Goal: Communication & Community: Answer question/provide support

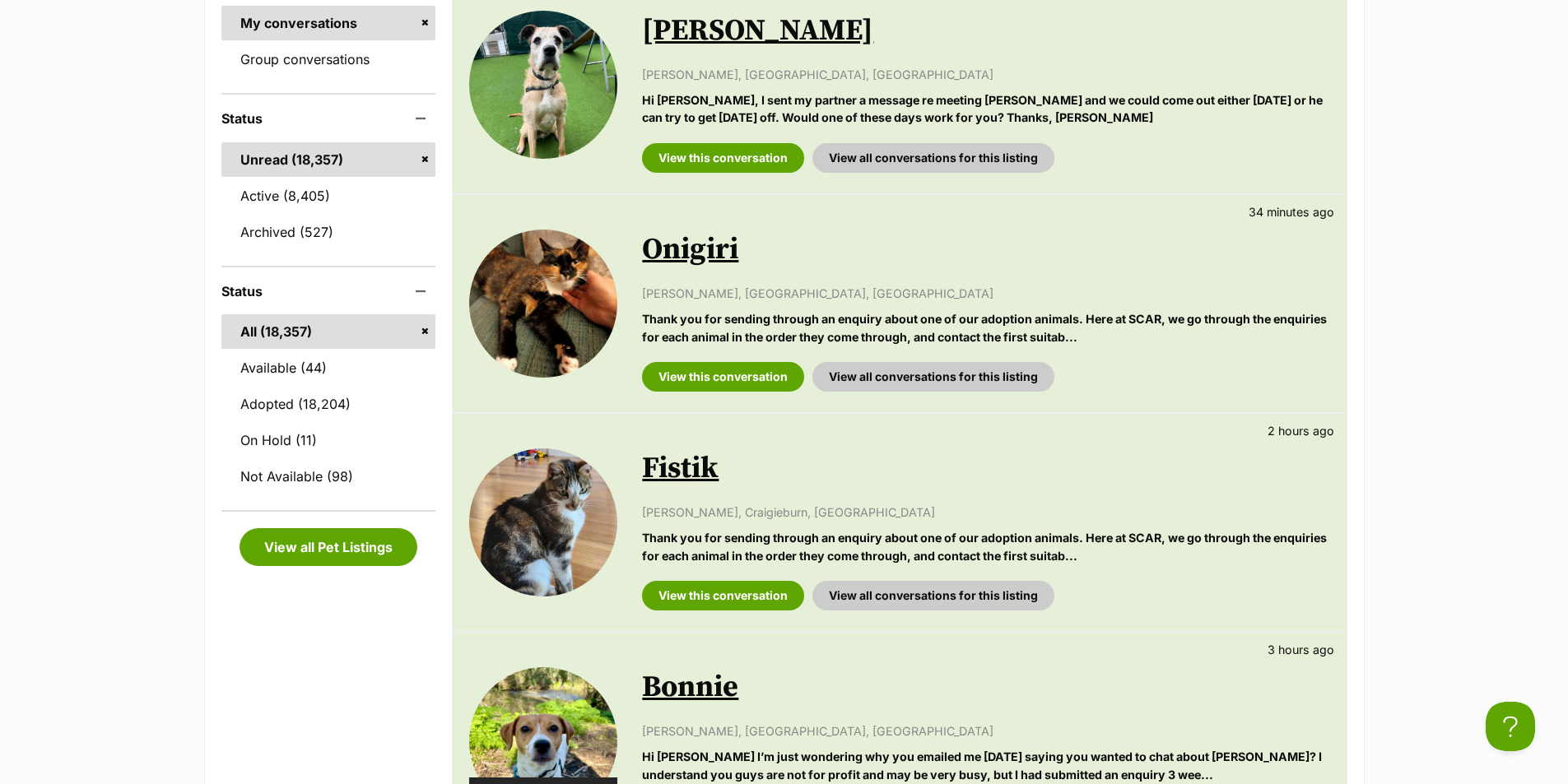
scroll to position [493, 0]
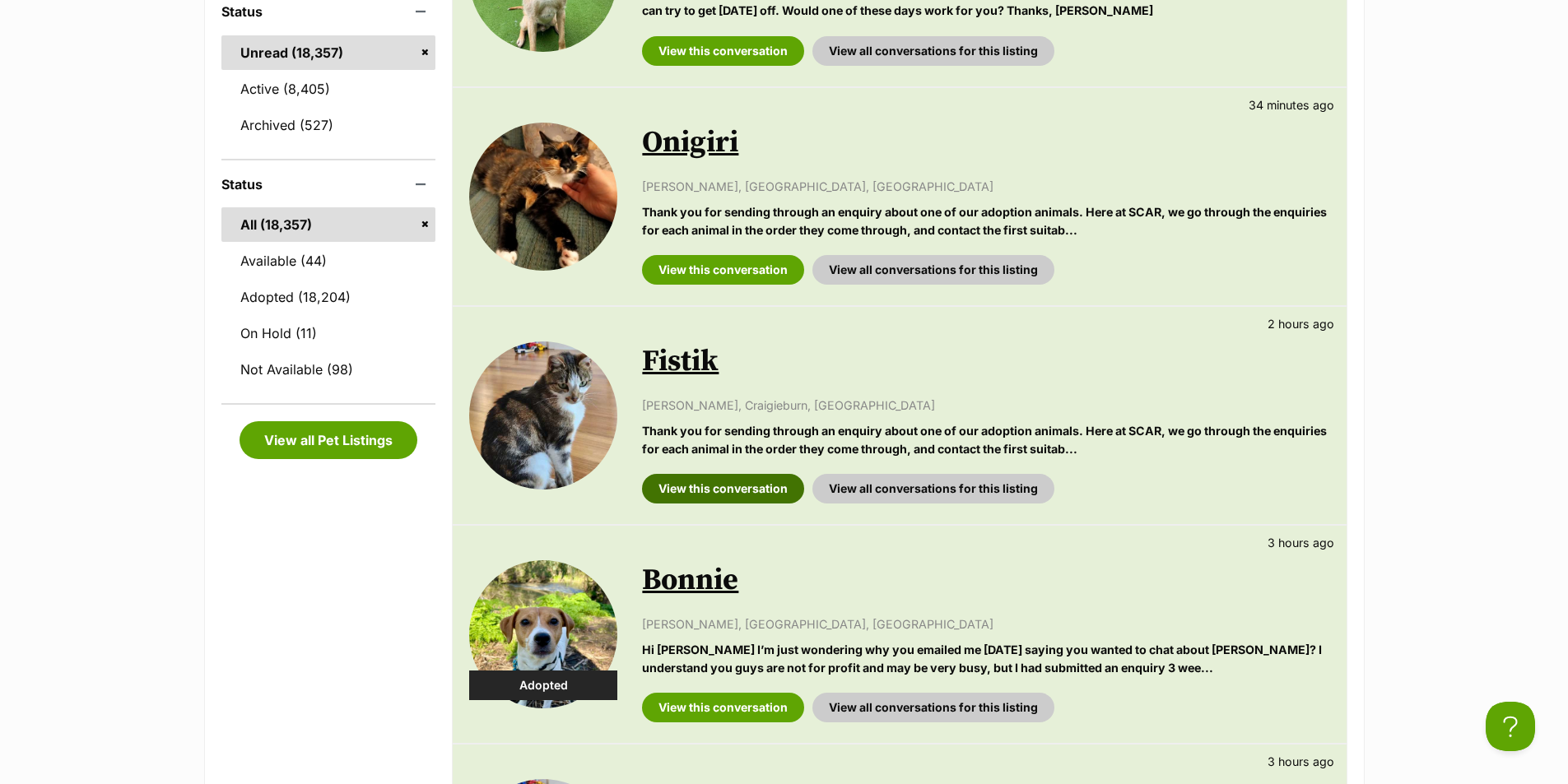
click at [715, 503] on link "View this conversation" at bounding box center [723, 488] width 162 height 29
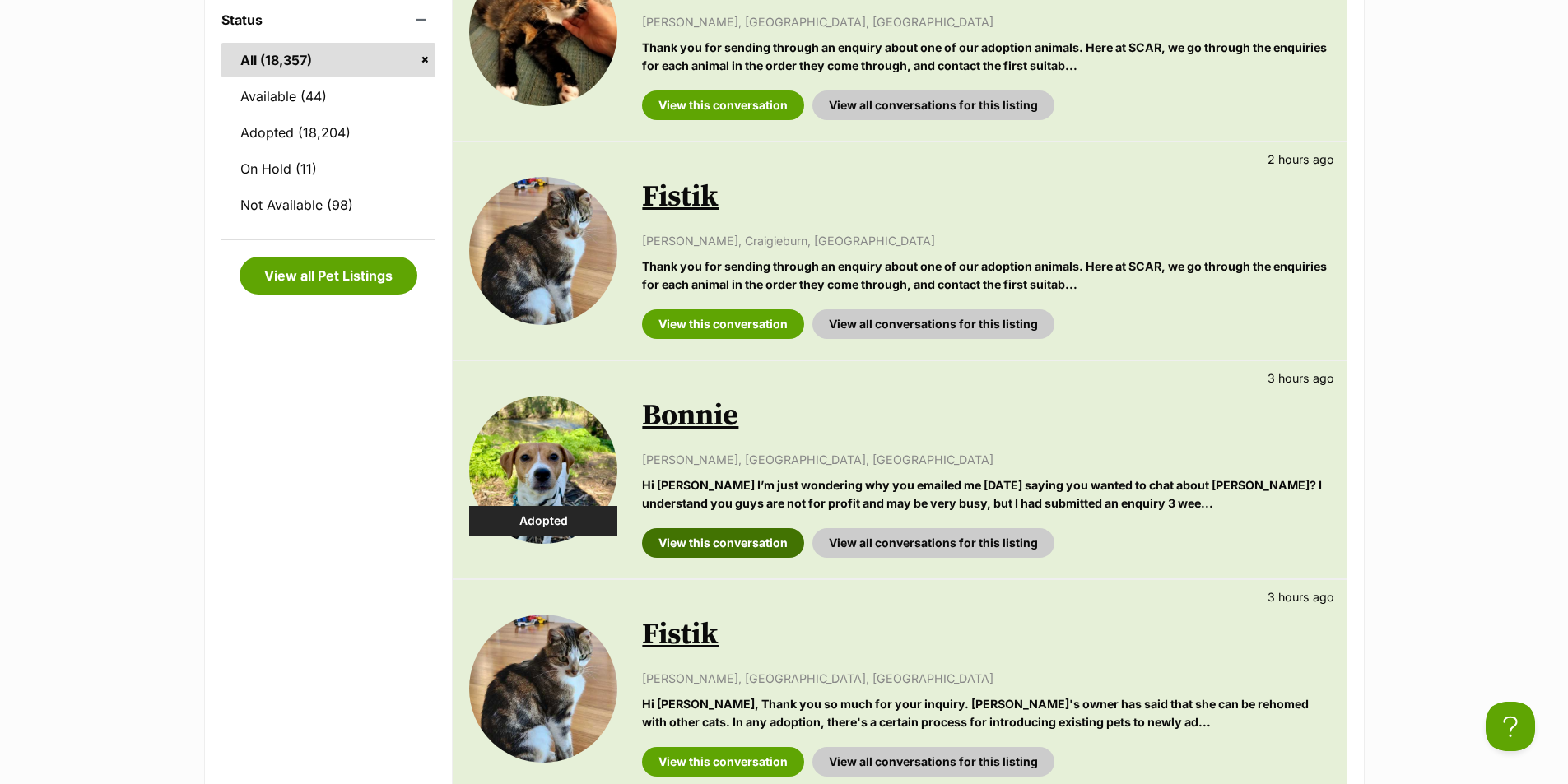
click at [748, 558] on link "View this conversation" at bounding box center [723, 543] width 162 height 29
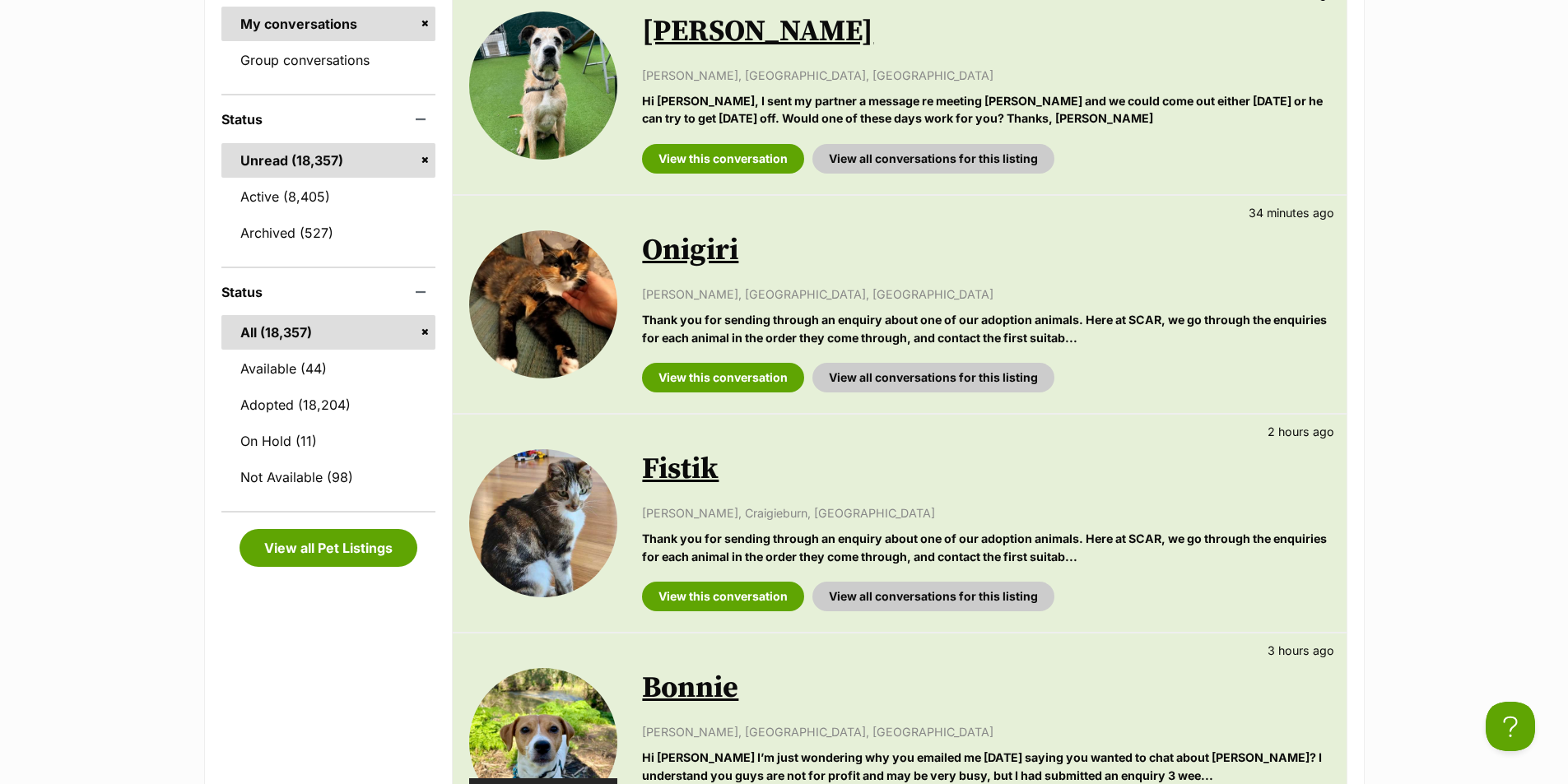
scroll to position [329, 0]
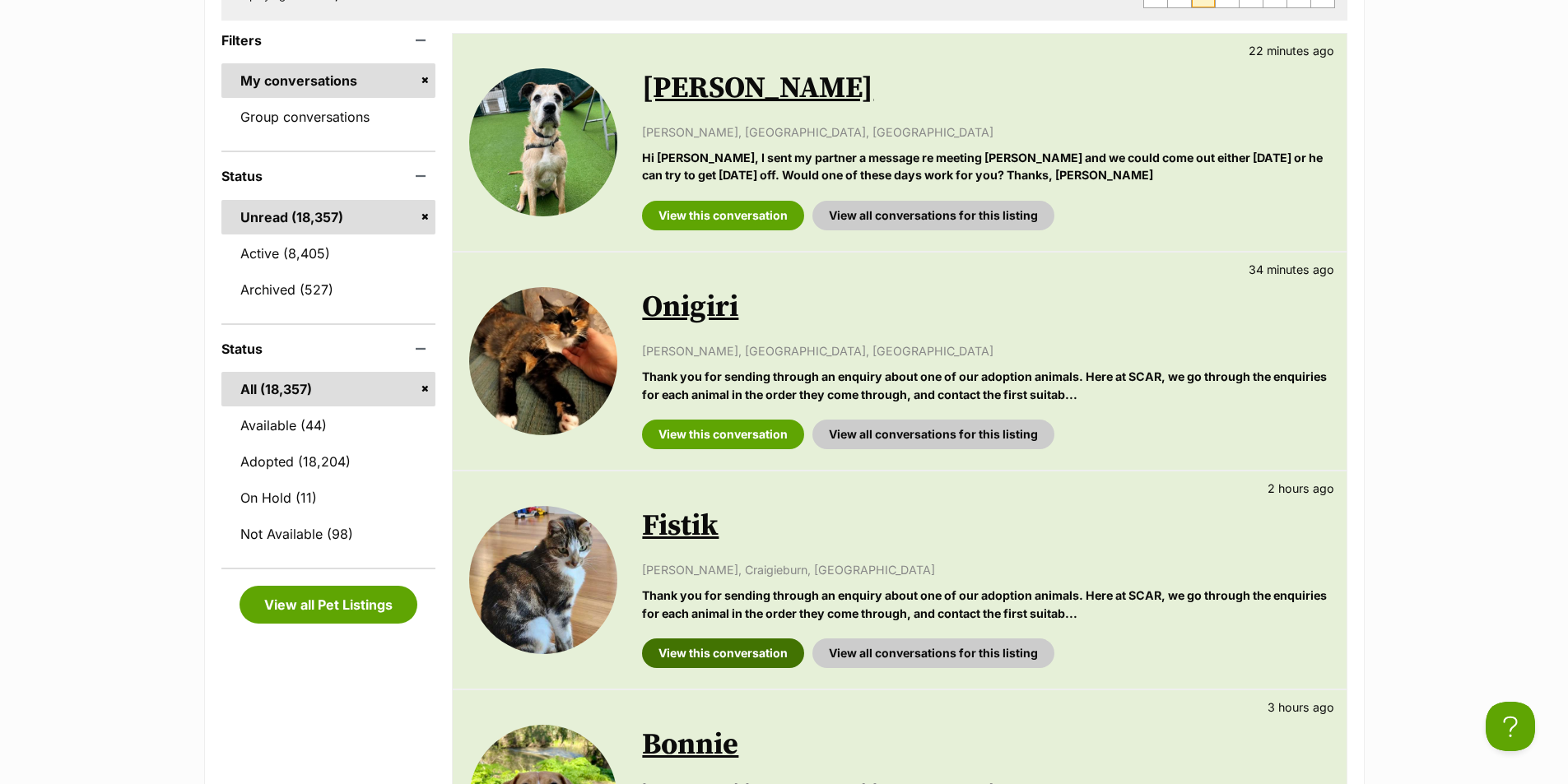
click at [755, 668] on link "View this conversation" at bounding box center [723, 653] width 162 height 29
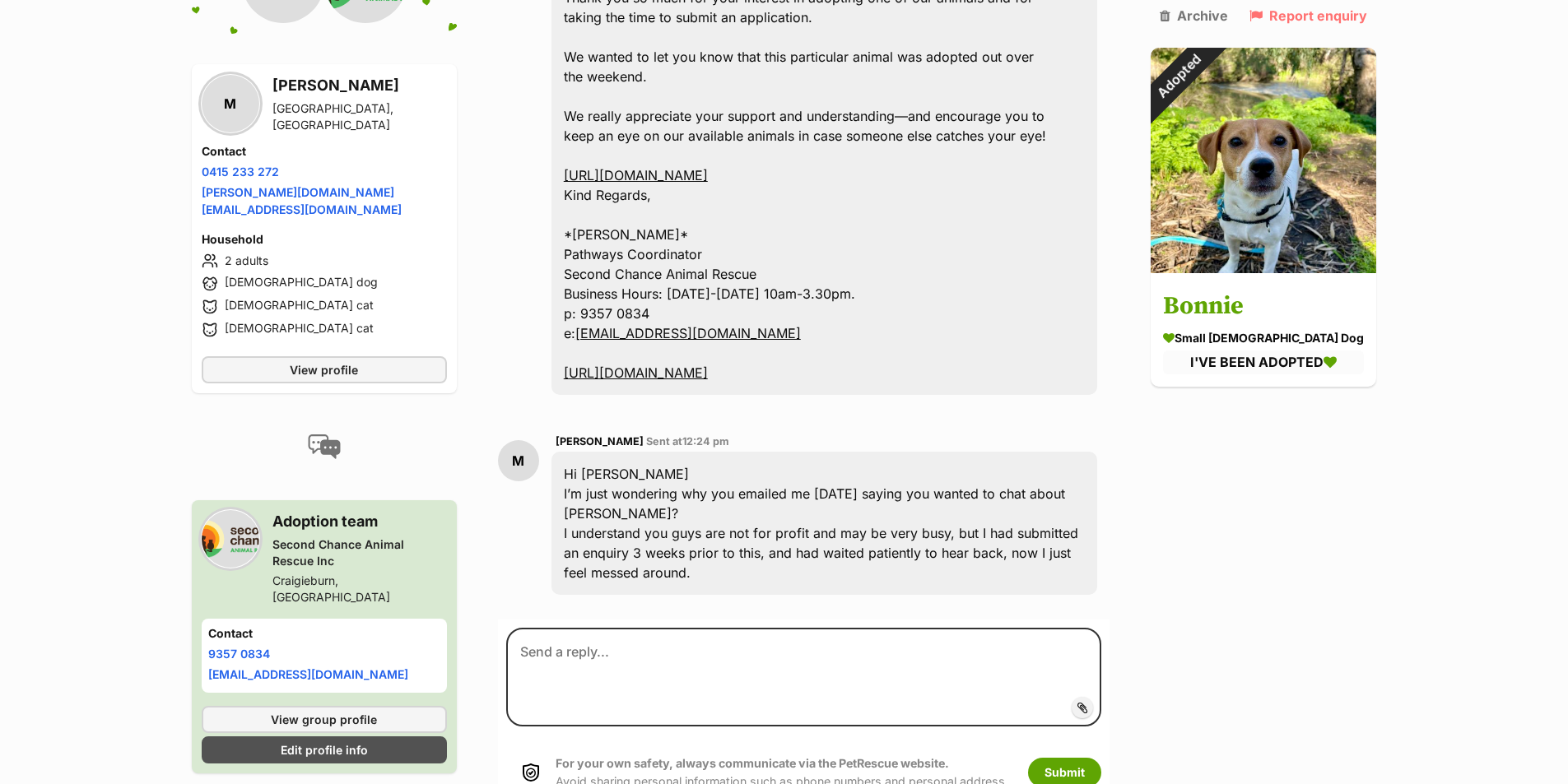
scroll to position [2919, 0]
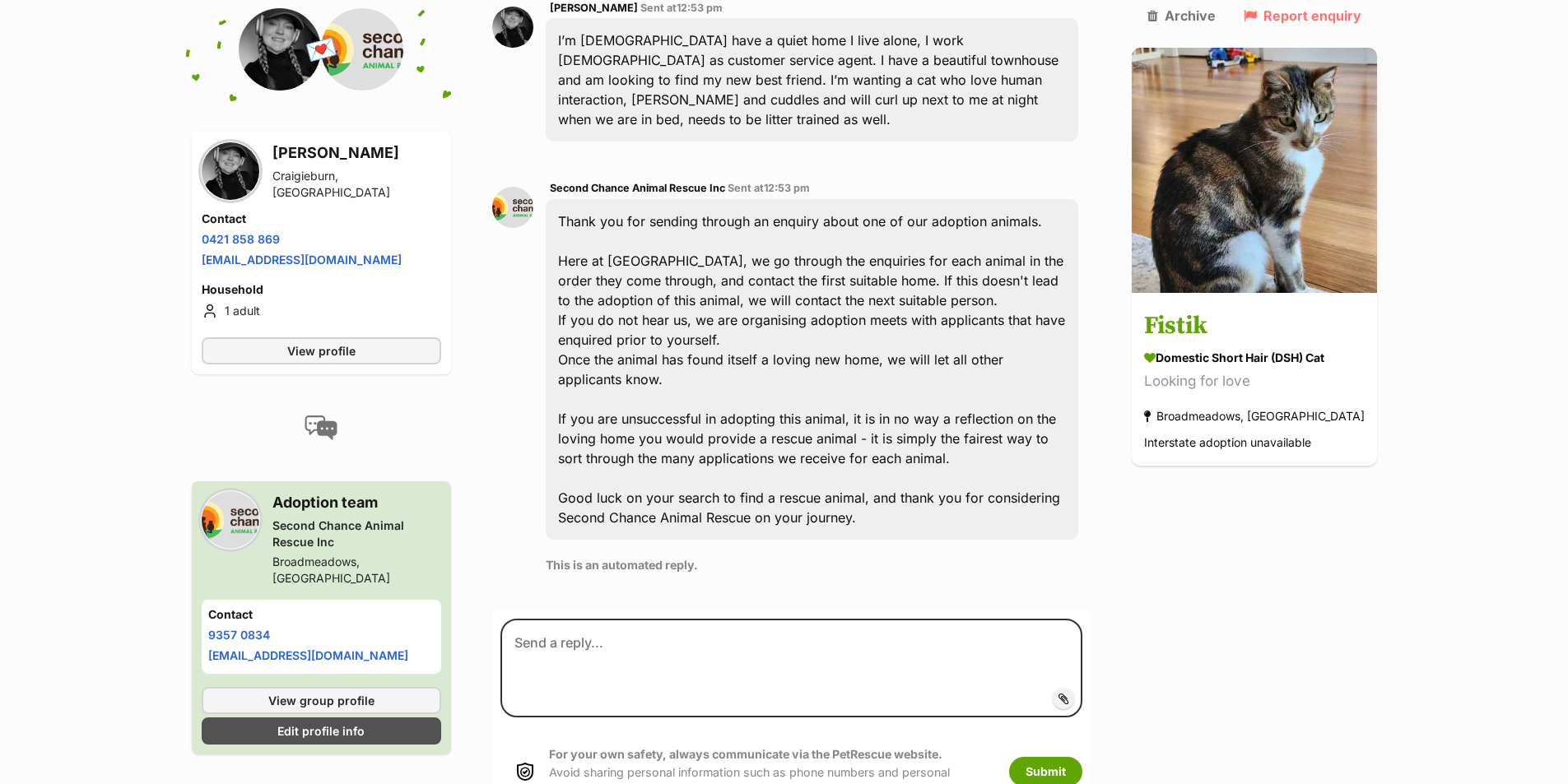
scroll to position [539, 0]
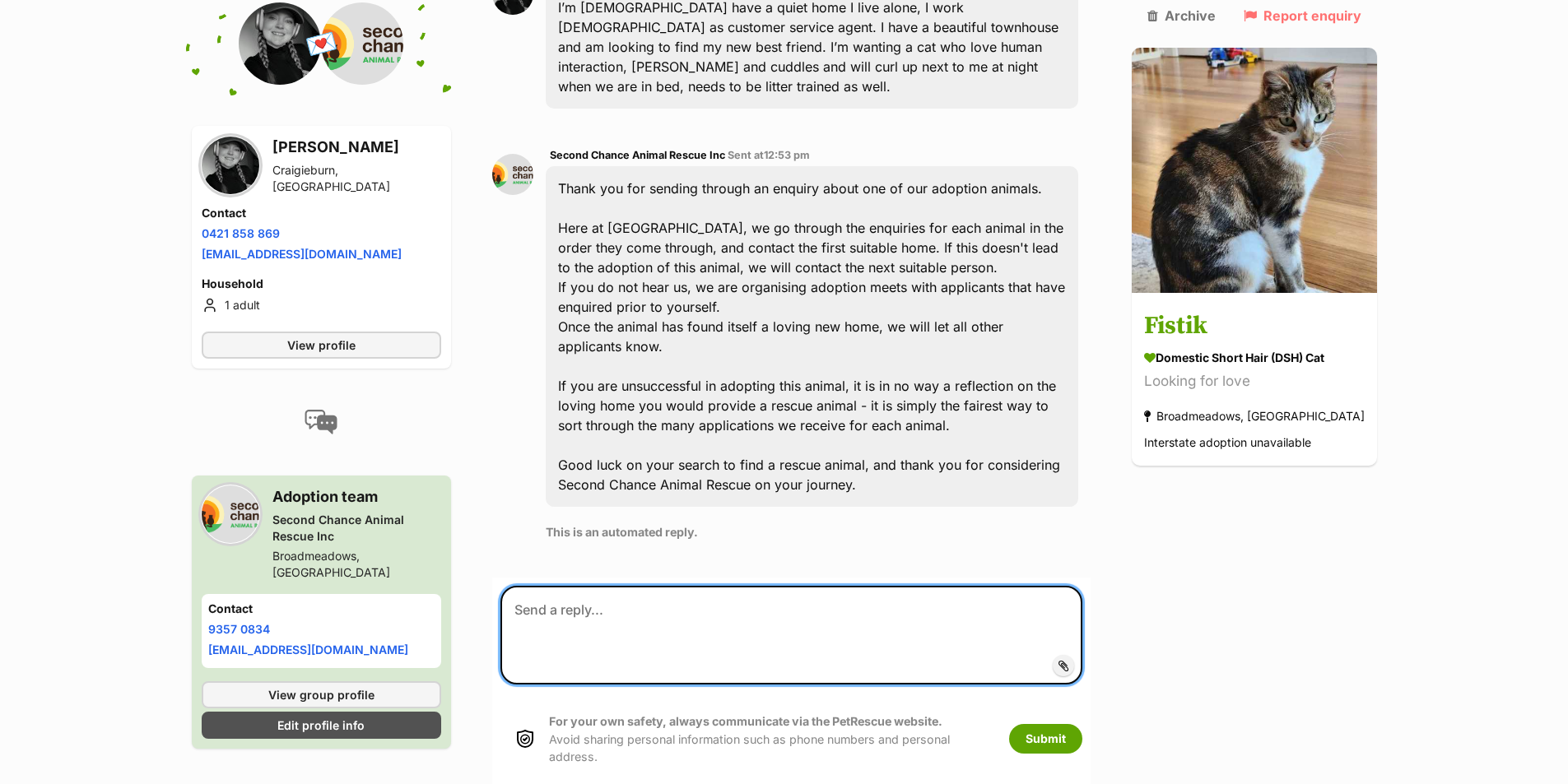
click at [805, 589] on textarea at bounding box center [791, 635] width 582 height 98
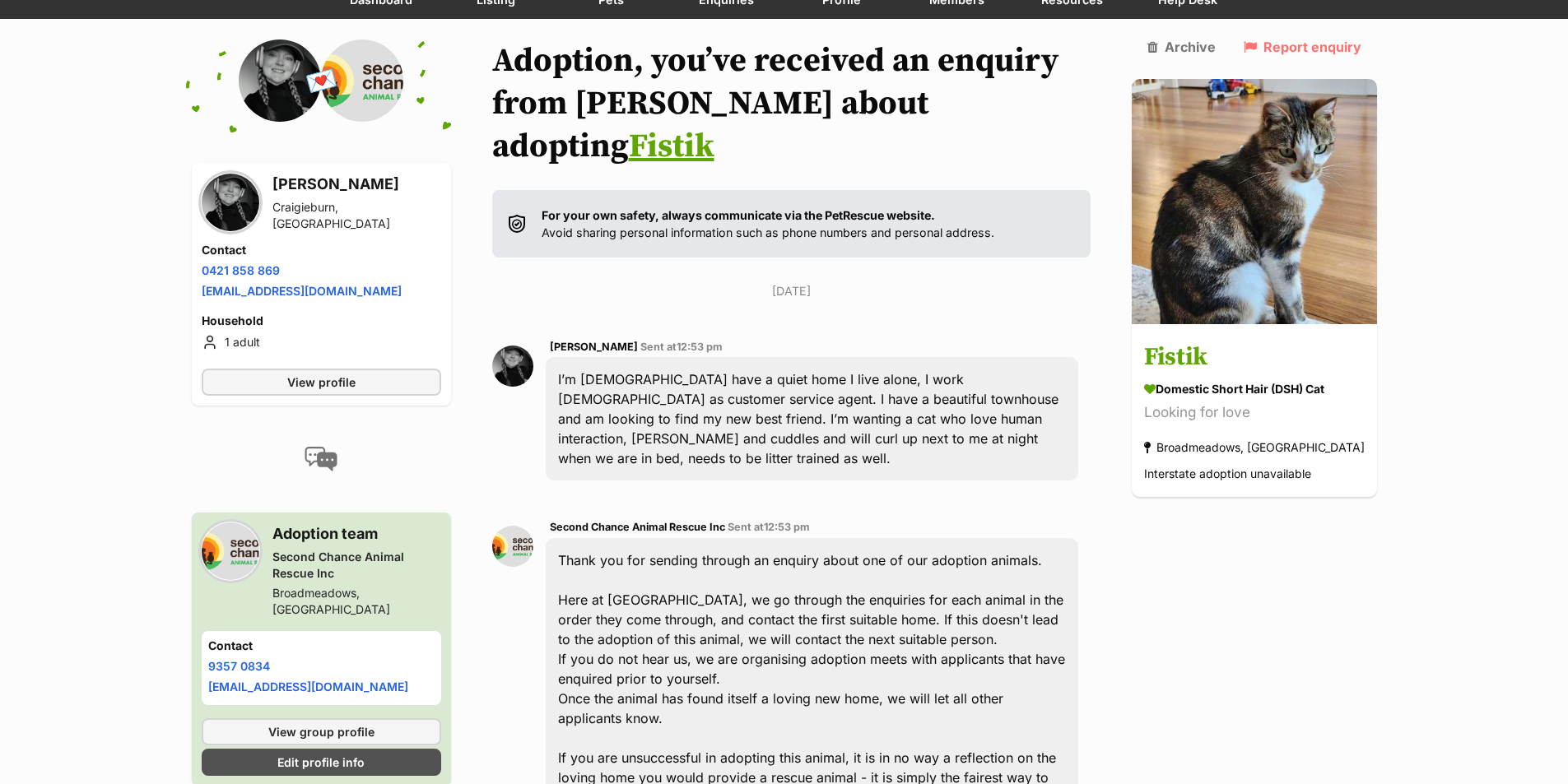
scroll to position [129, 0]
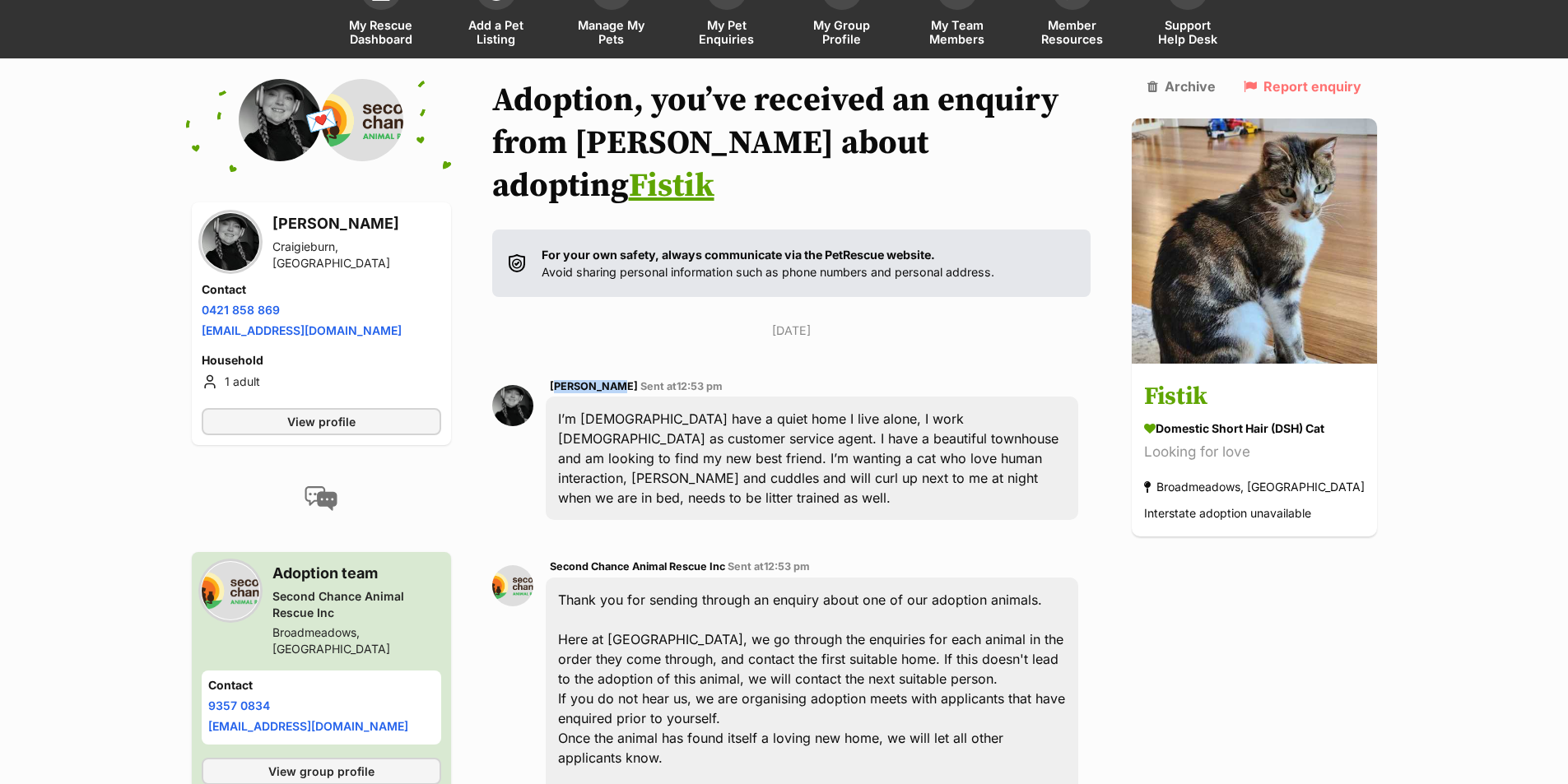
drag, startPoint x: 645, startPoint y: 363, endPoint x: 593, endPoint y: 364, distance: 52.0
click at [593, 380] on span "[PERSON_NAME]" at bounding box center [594, 386] width 88 height 13
copy span "Nastassja"
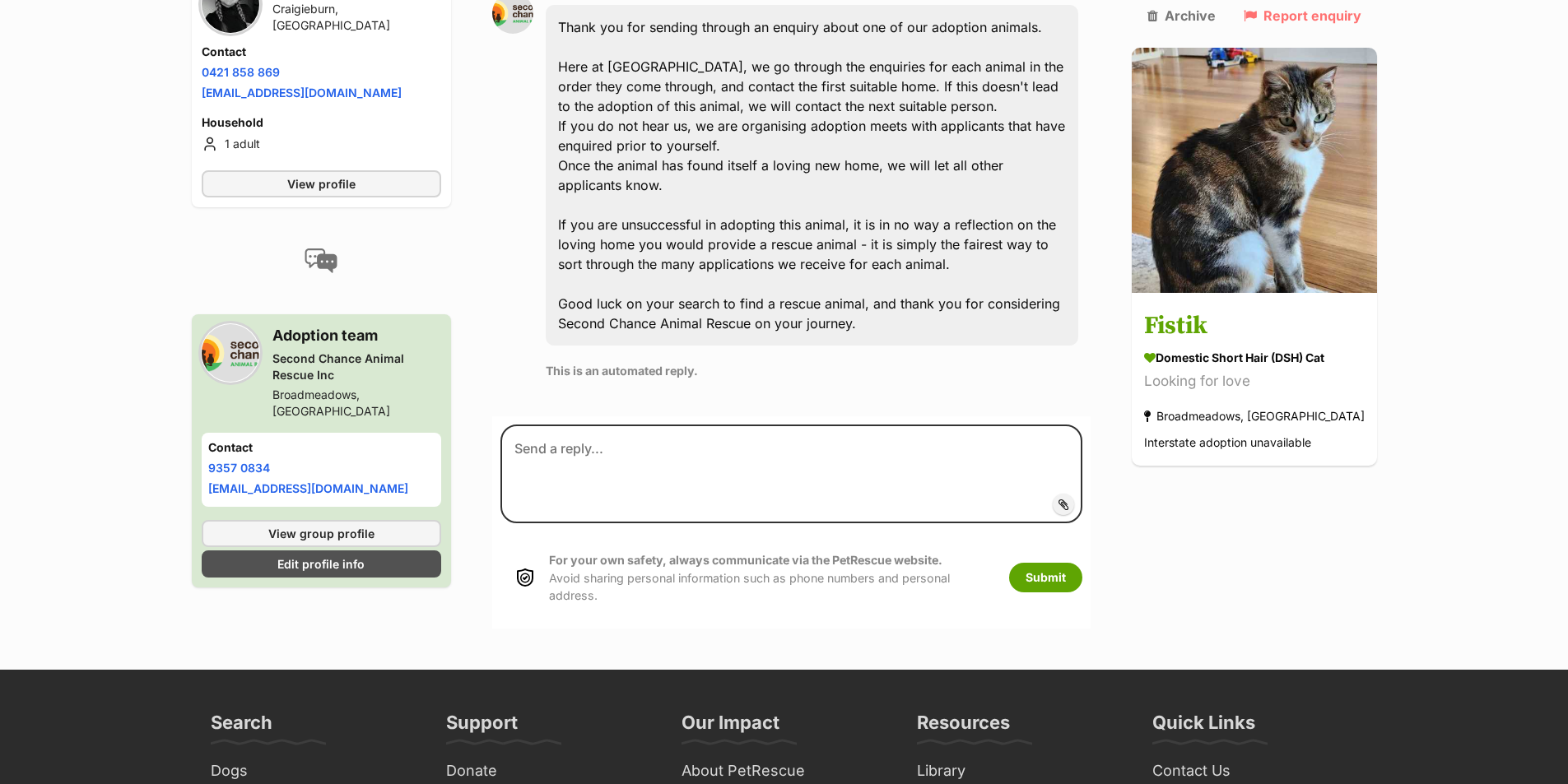
scroll to position [704, 0]
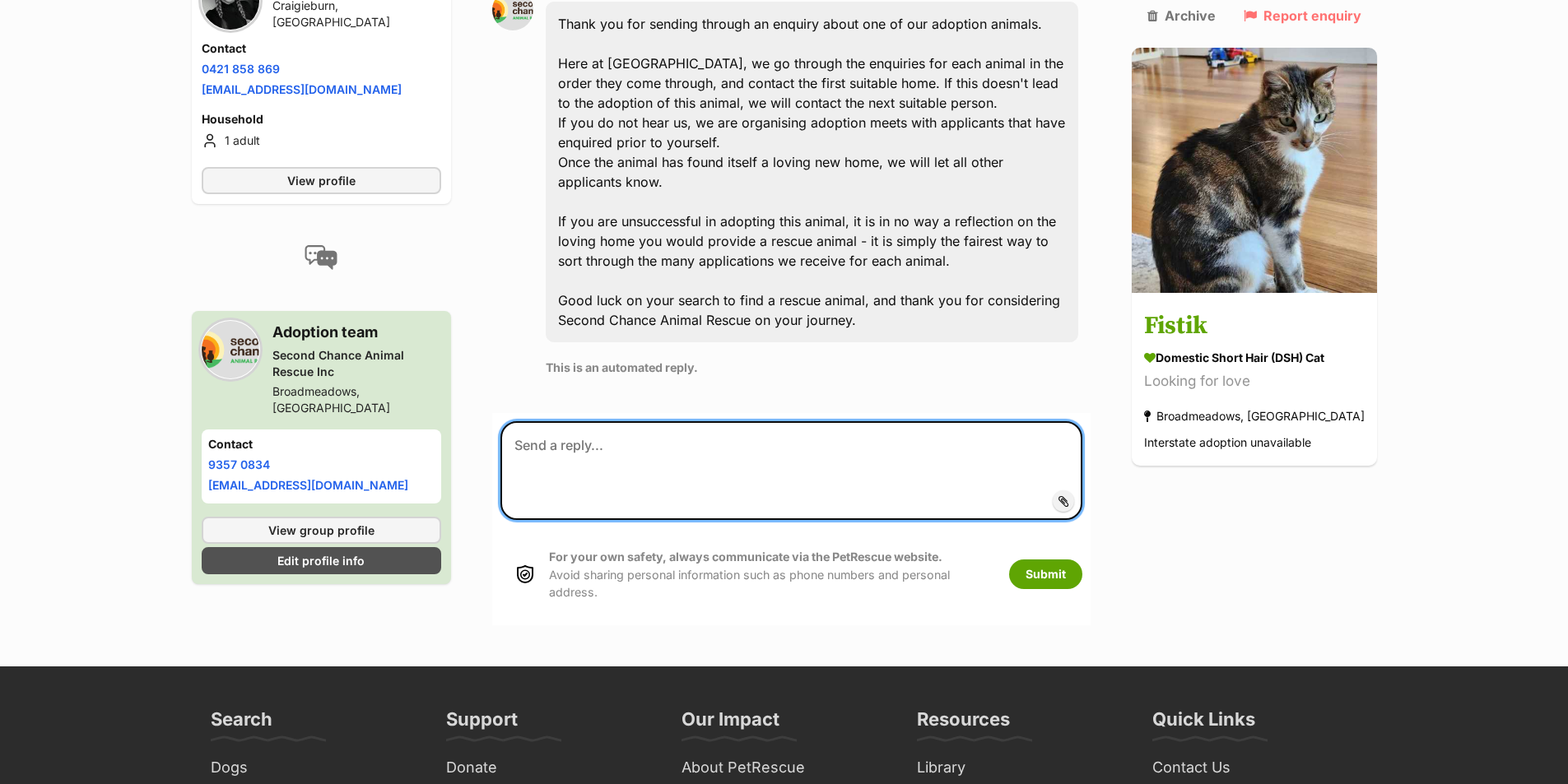
click at [648, 421] on textarea at bounding box center [791, 471] width 582 height 98
paste textarea "Nastassja"
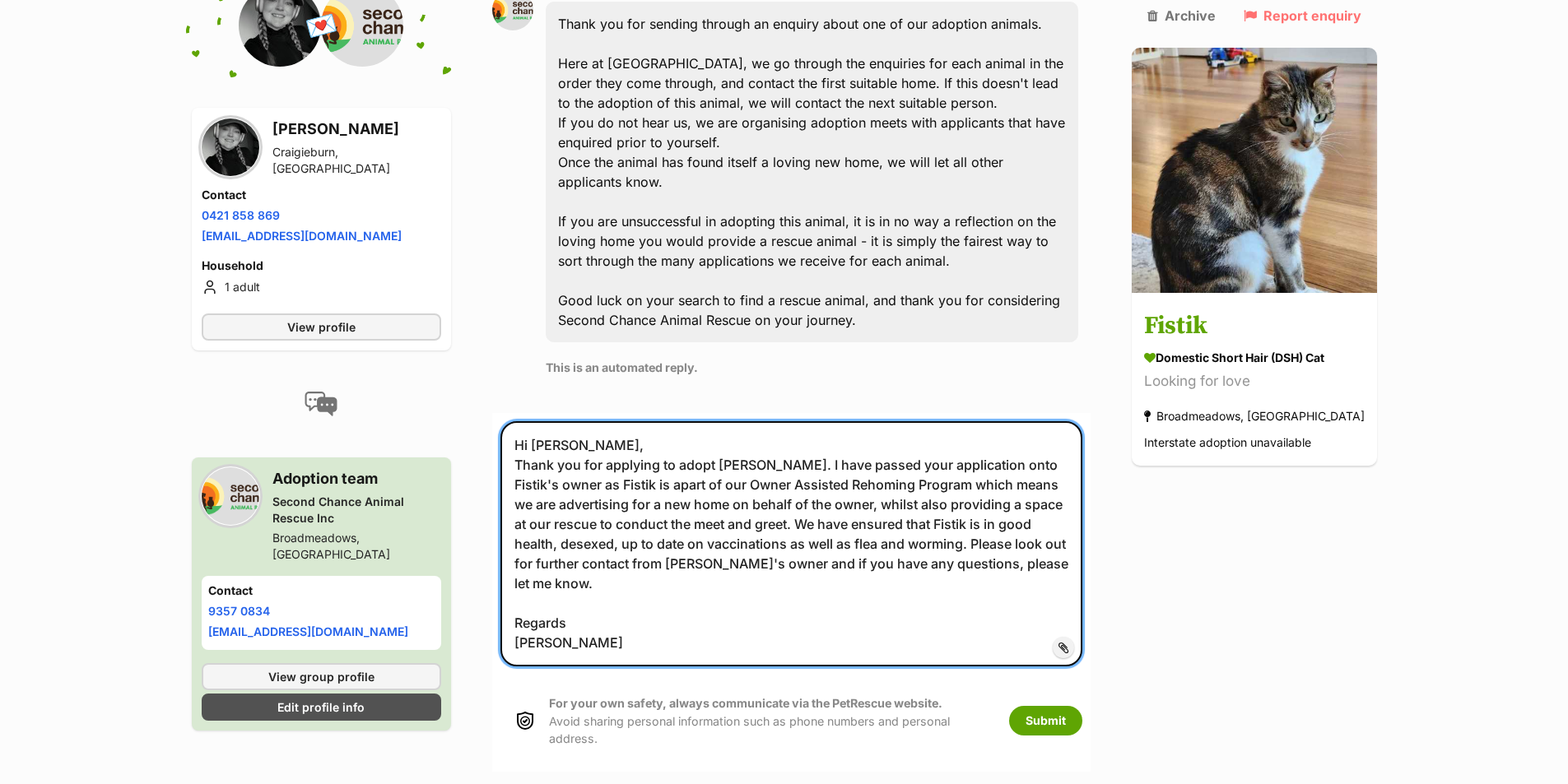
click at [668, 421] on textarea "Hi [PERSON_NAME], Thank you for applying to adopt [PERSON_NAME]. I have passed …" at bounding box center [791, 544] width 582 height 246
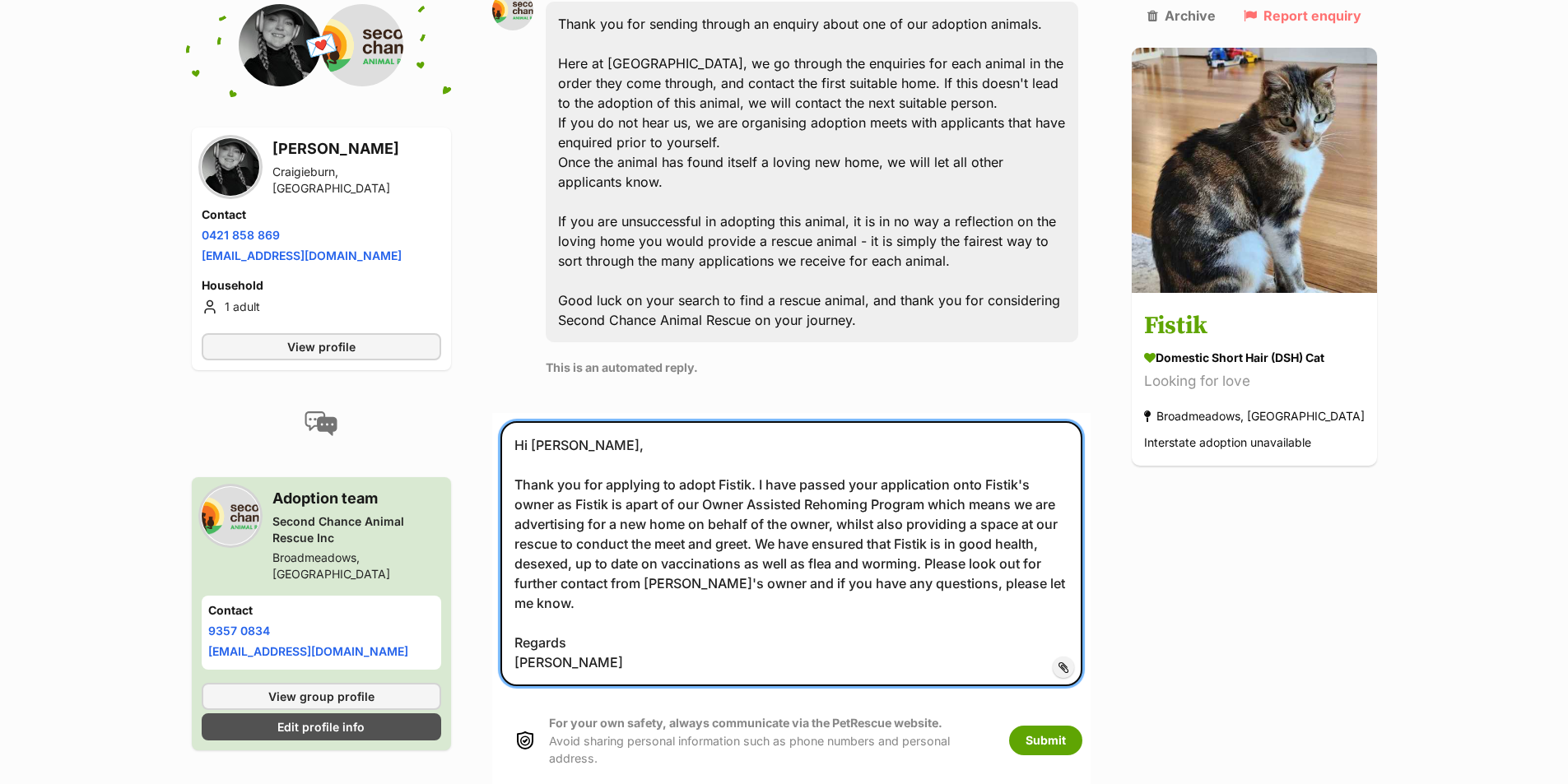
click at [619, 625] on textarea "Hi [PERSON_NAME], Thank you for applying to adopt Fistik. I have passed your ap…" at bounding box center [791, 554] width 582 height 265
type textarea "Hi [PERSON_NAME], Thank you for applying to adopt Fistik. I have passed your ap…"
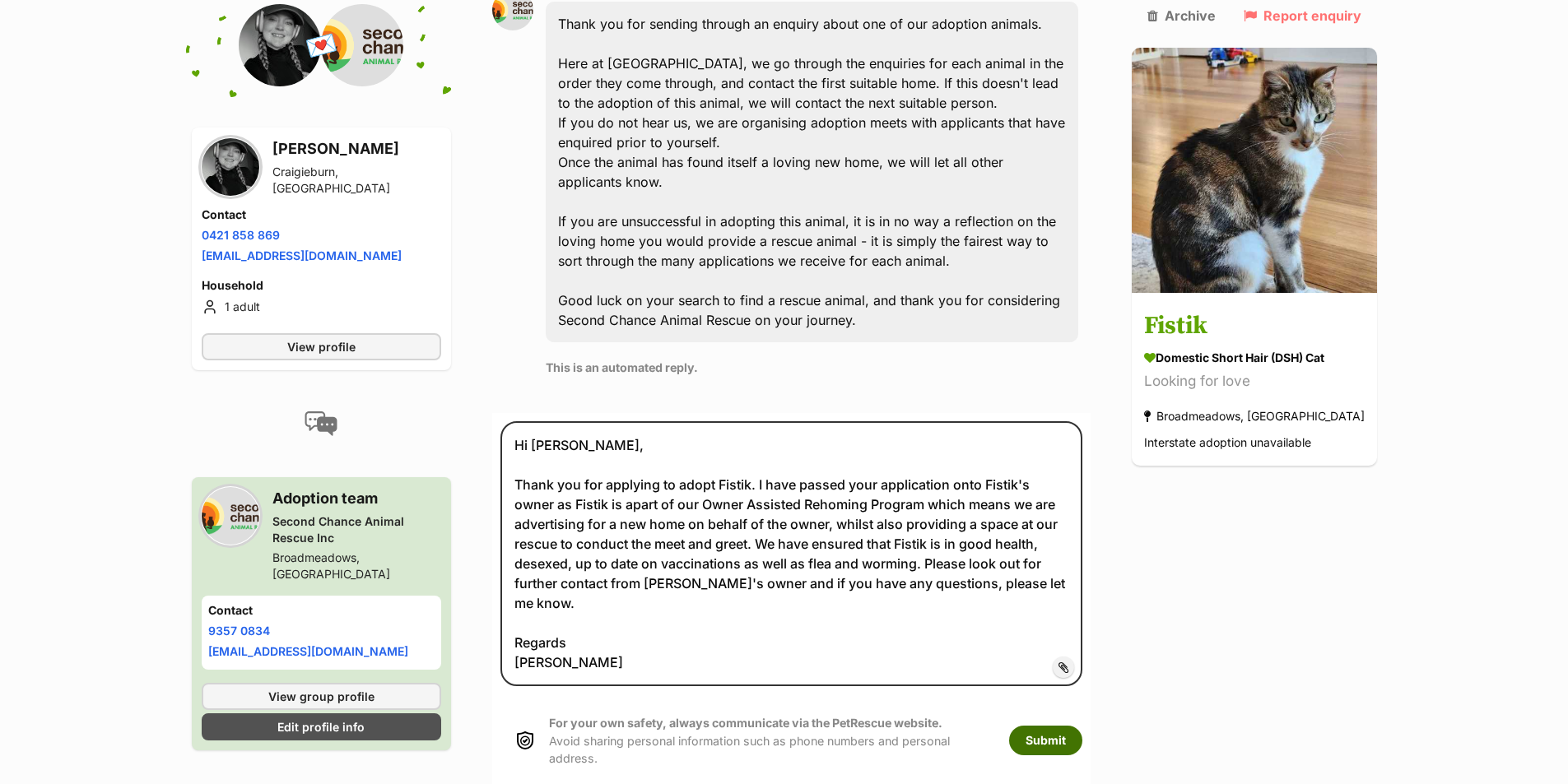
click at [1082, 726] on button "Submit" at bounding box center [1046, 741] width 74 height 29
